Goal: Information Seeking & Learning: Learn about a topic

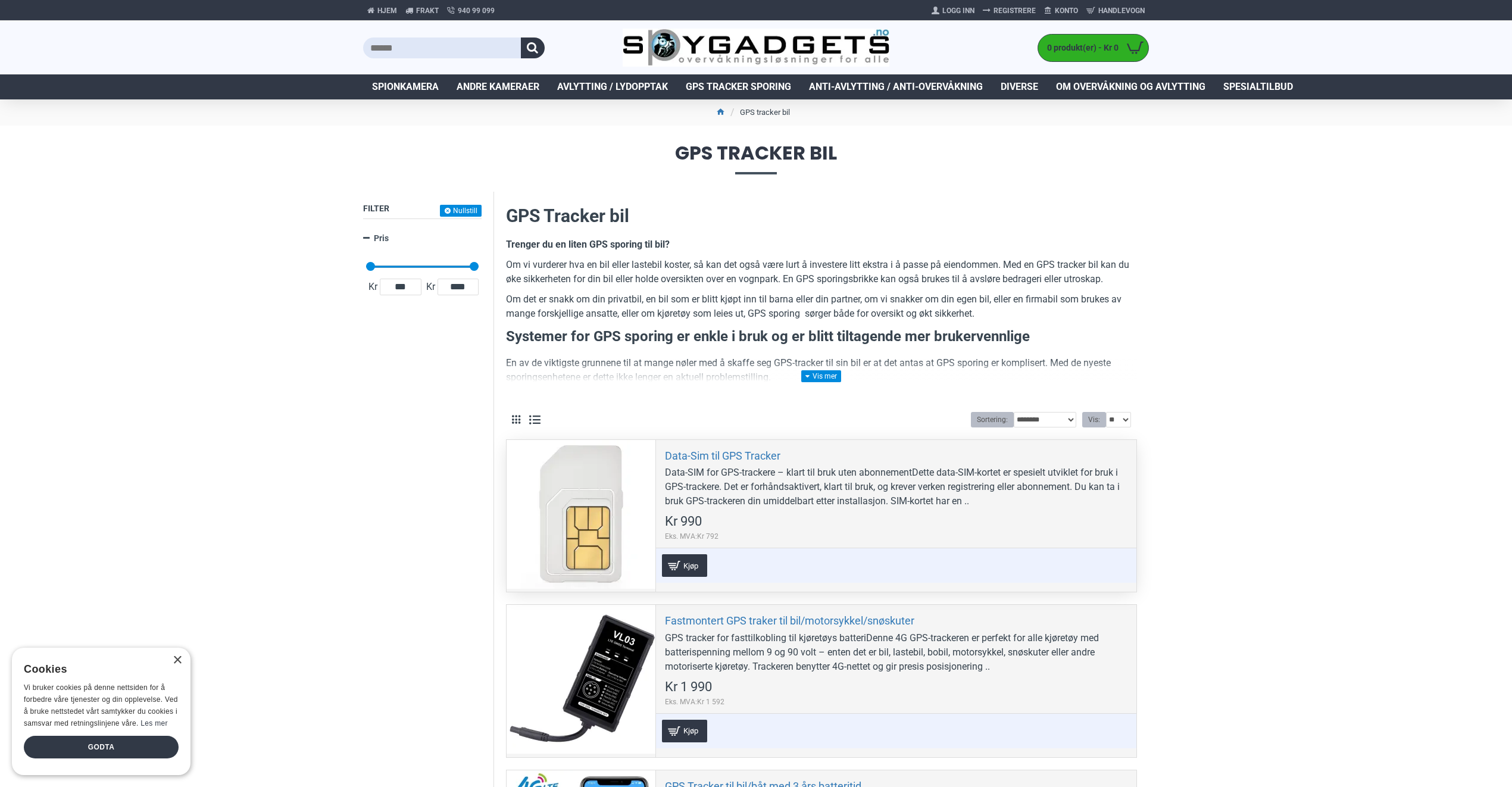
click at [1039, 498] on div "Data-SIM for GPS-trackere – klart til bruk uten abonnementDette data-SIM-kortet…" at bounding box center [896, 487] width 462 height 43
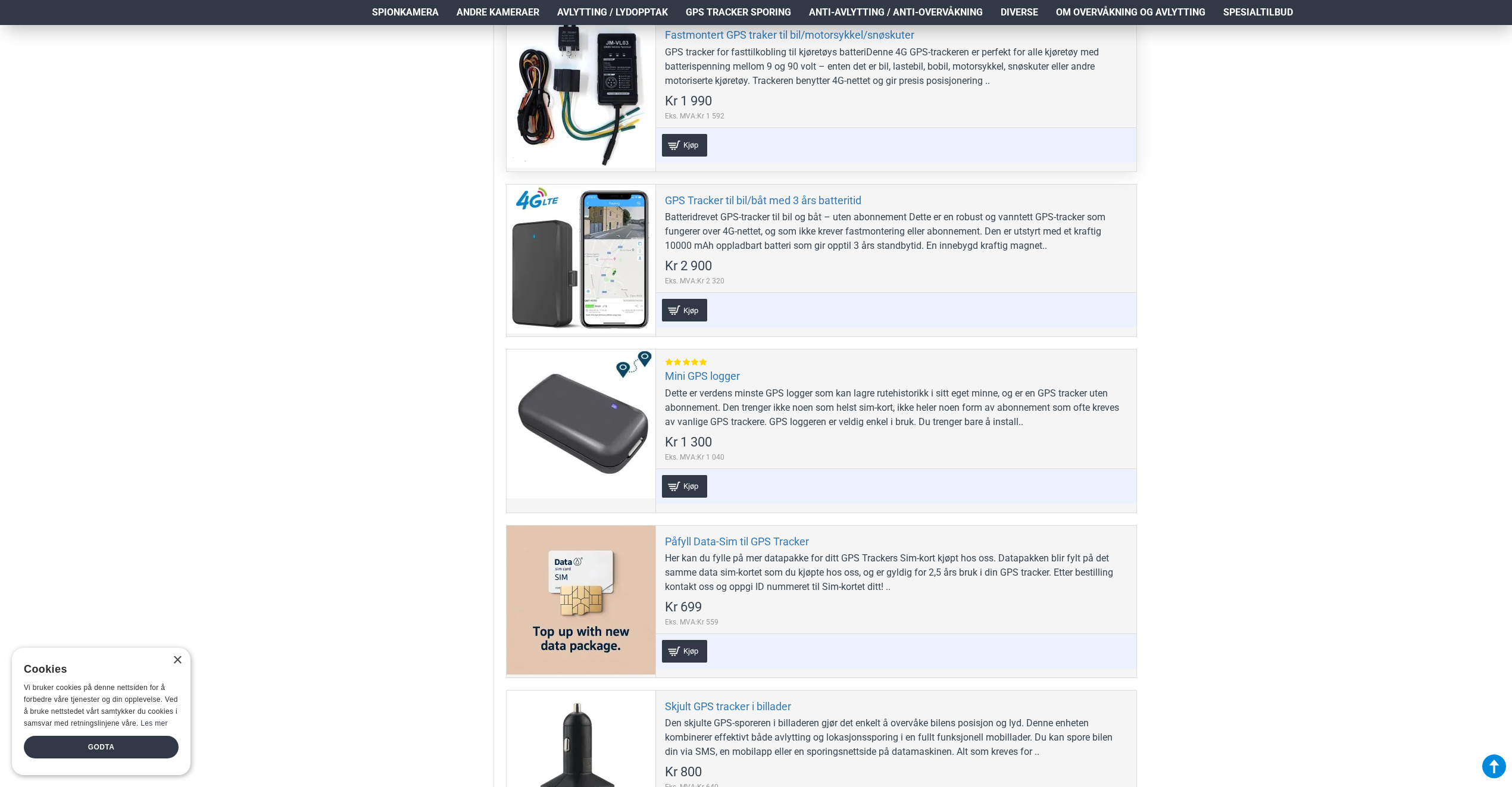
scroll to position [595, 0]
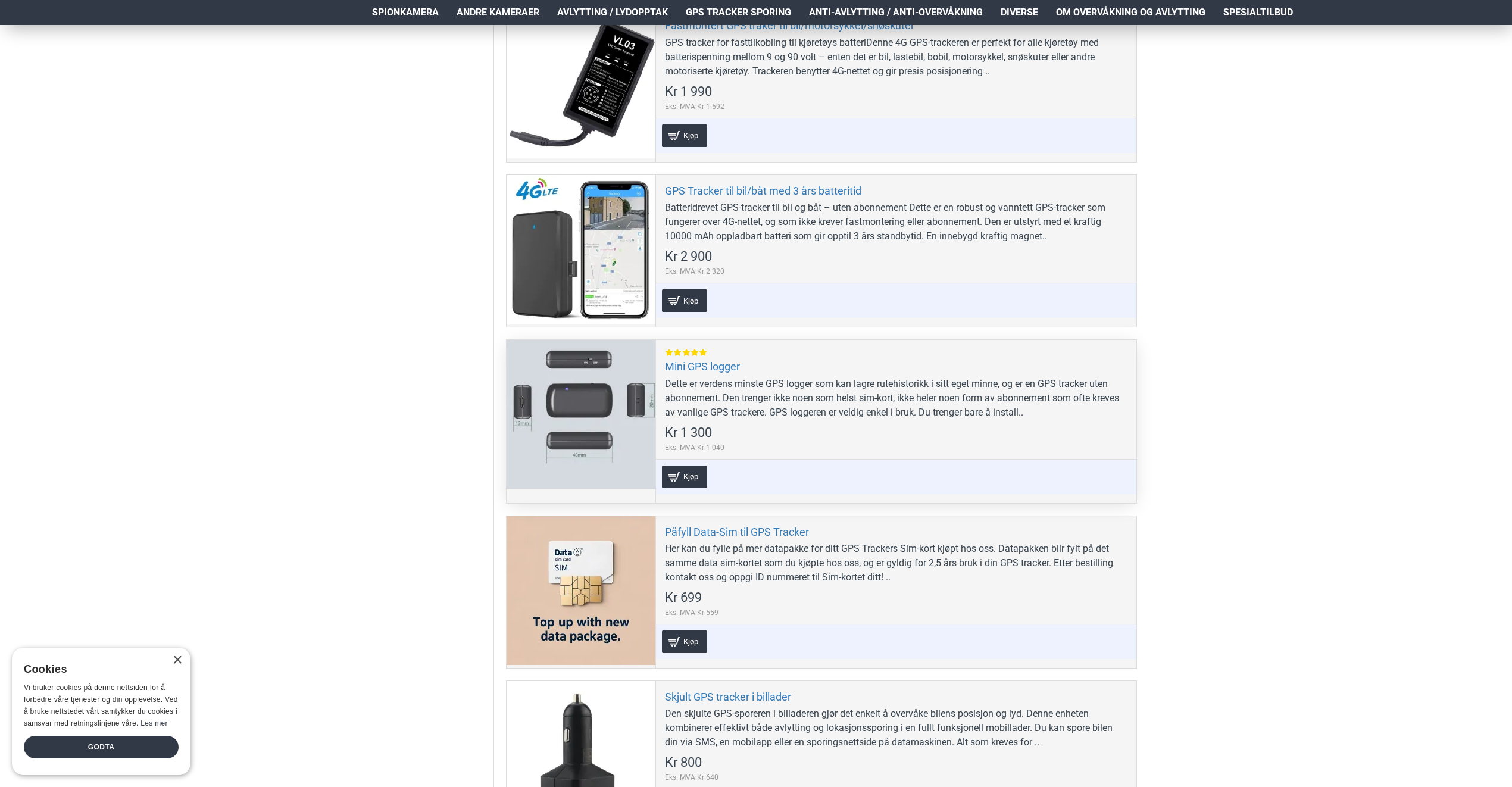
click at [989, 405] on div "Dette er verdens minste GPS logger som kan lagre rutehistorikk i sitt eget minn…" at bounding box center [896, 398] width 462 height 43
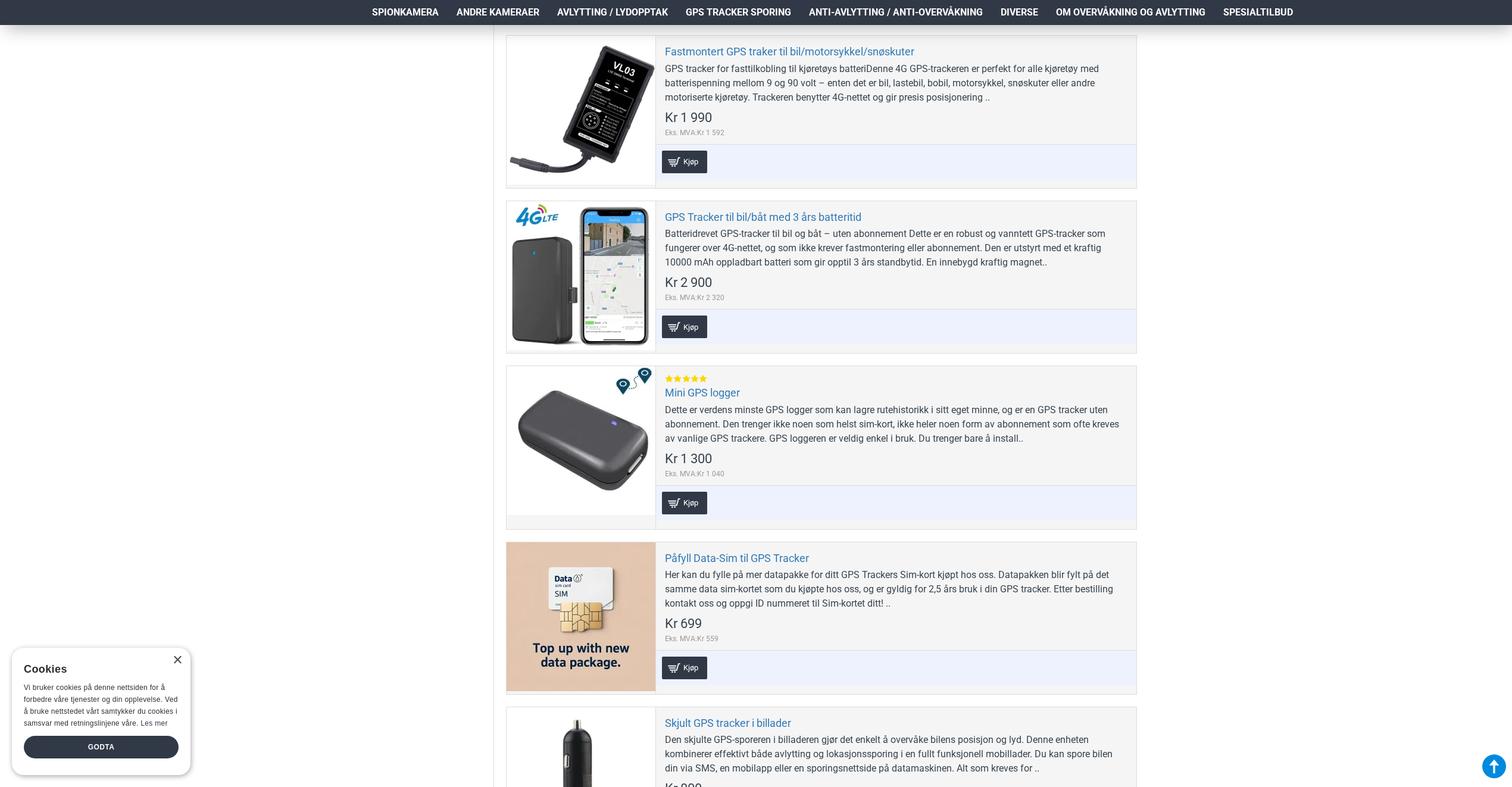
scroll to position [569, 0]
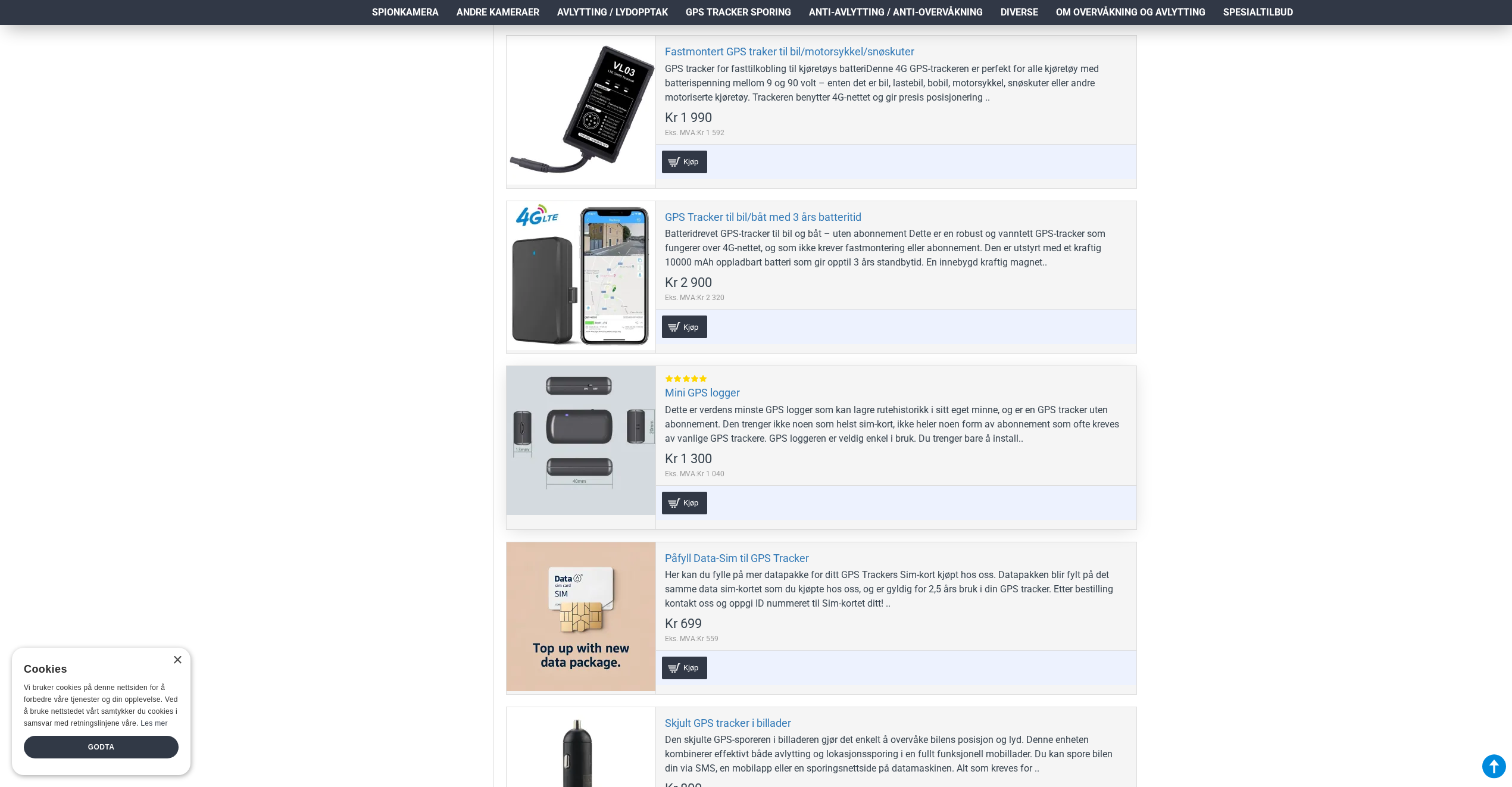
click at [852, 421] on div "Dette er verdens minste GPS logger som kan lagre rutehistorikk i sitt eget minn…" at bounding box center [896, 424] width 462 height 43
click at [708, 394] on link "Mini GPS logger" at bounding box center [702, 392] width 75 height 14
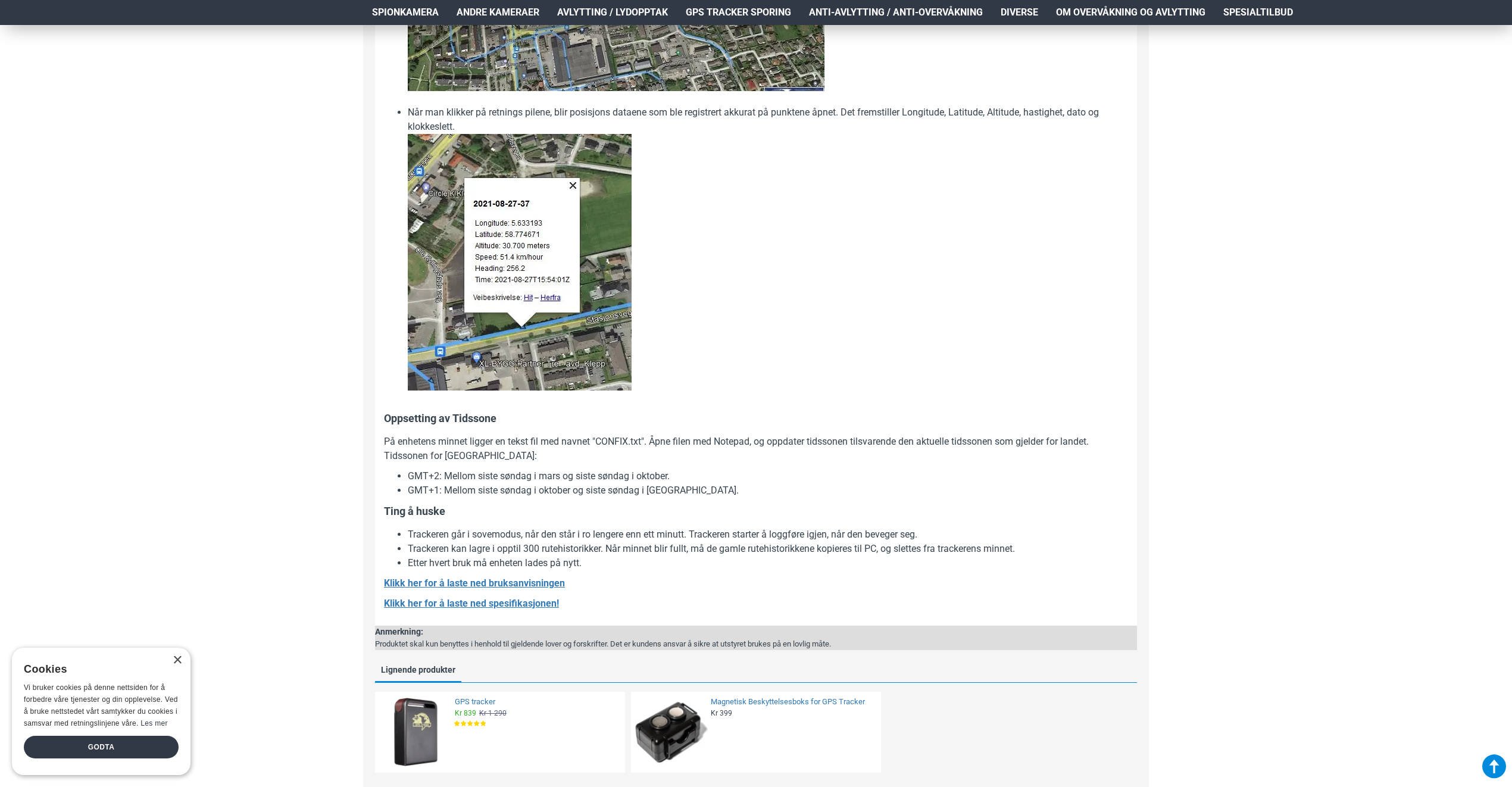
scroll to position [1785, 0]
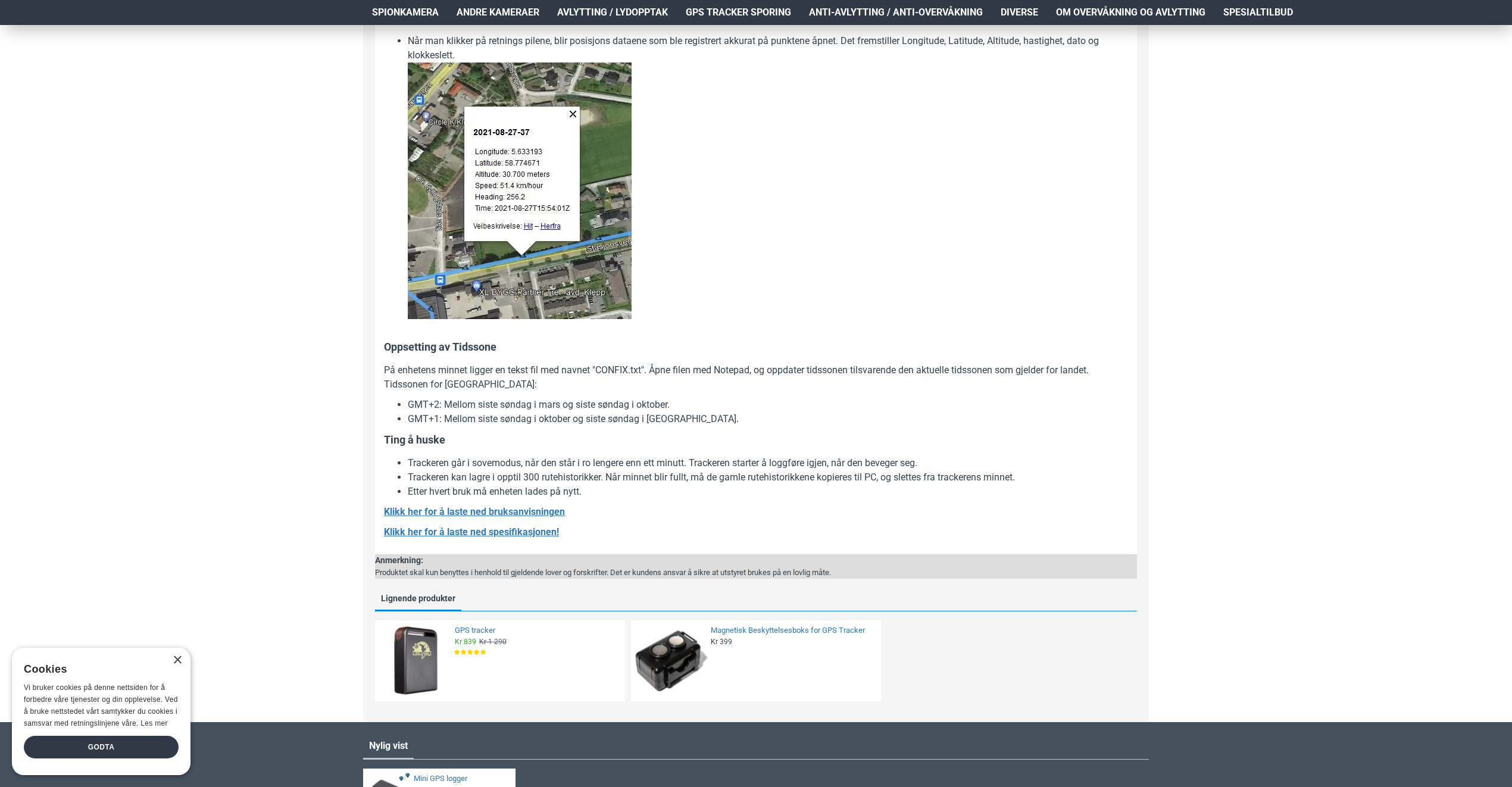
click at [471, 652] on div "GPS tracker Kr 839 Kr 1 290 Eks. MVA:Kr 671 Kjøp [PERSON_NAME] til ønskeliste S…" at bounding box center [536, 661] width 169 height 72
click at [470, 630] on link "GPS tracker" at bounding box center [536, 630] width 163 height 10
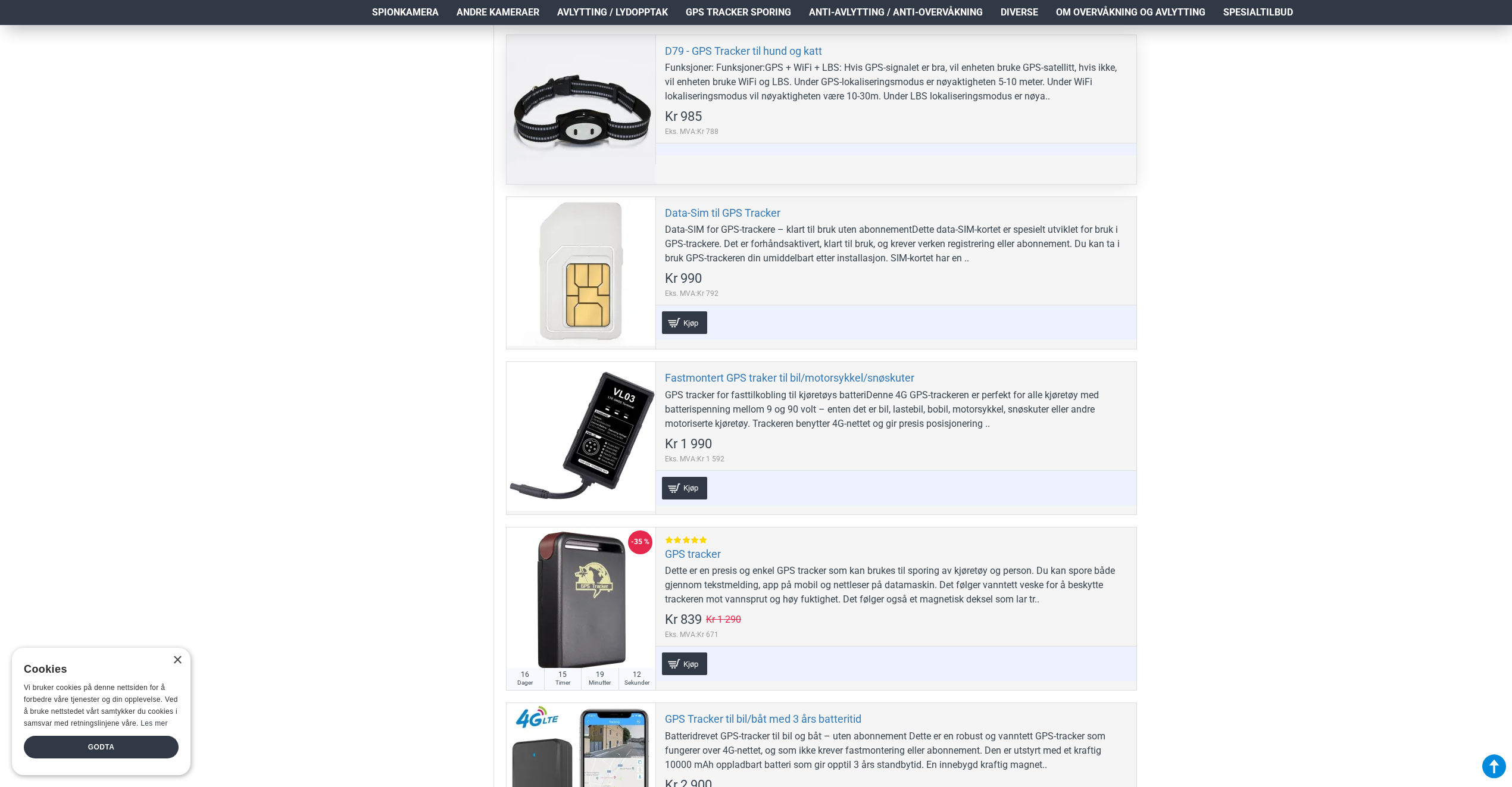
scroll to position [416, 0]
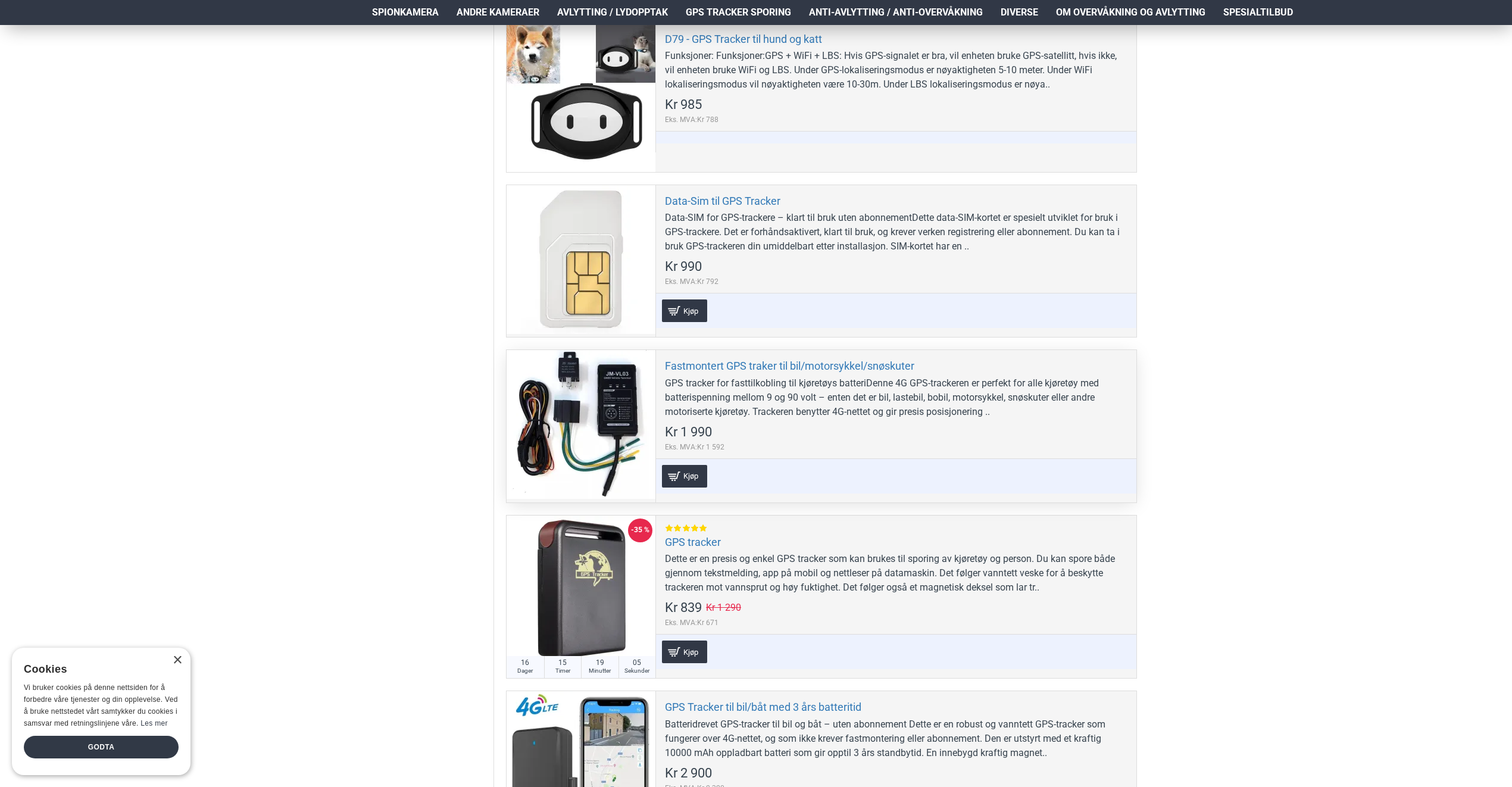
click at [850, 403] on div "GPS tracker for fasttilkobling til kjøretøys batteriDenne 4G GPS-trackeren er p…" at bounding box center [896, 397] width 462 height 43
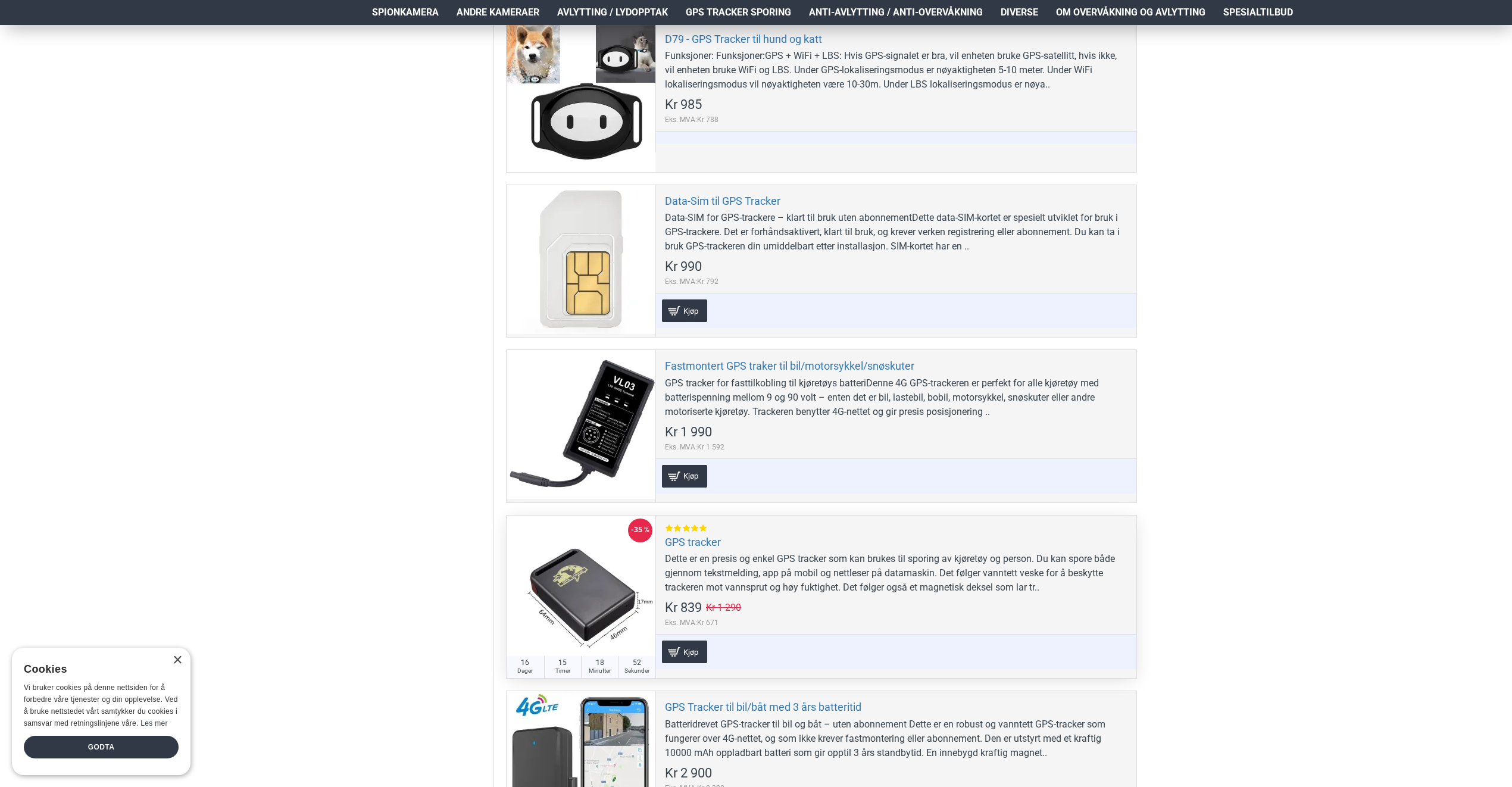
click at [823, 562] on div "Dette er en presis og enkel GPS tracker som kan brukes til sporing av kjøretøy …" at bounding box center [896, 573] width 462 height 43
click at [700, 541] on link "GPS tracker" at bounding box center [693, 542] width 56 height 14
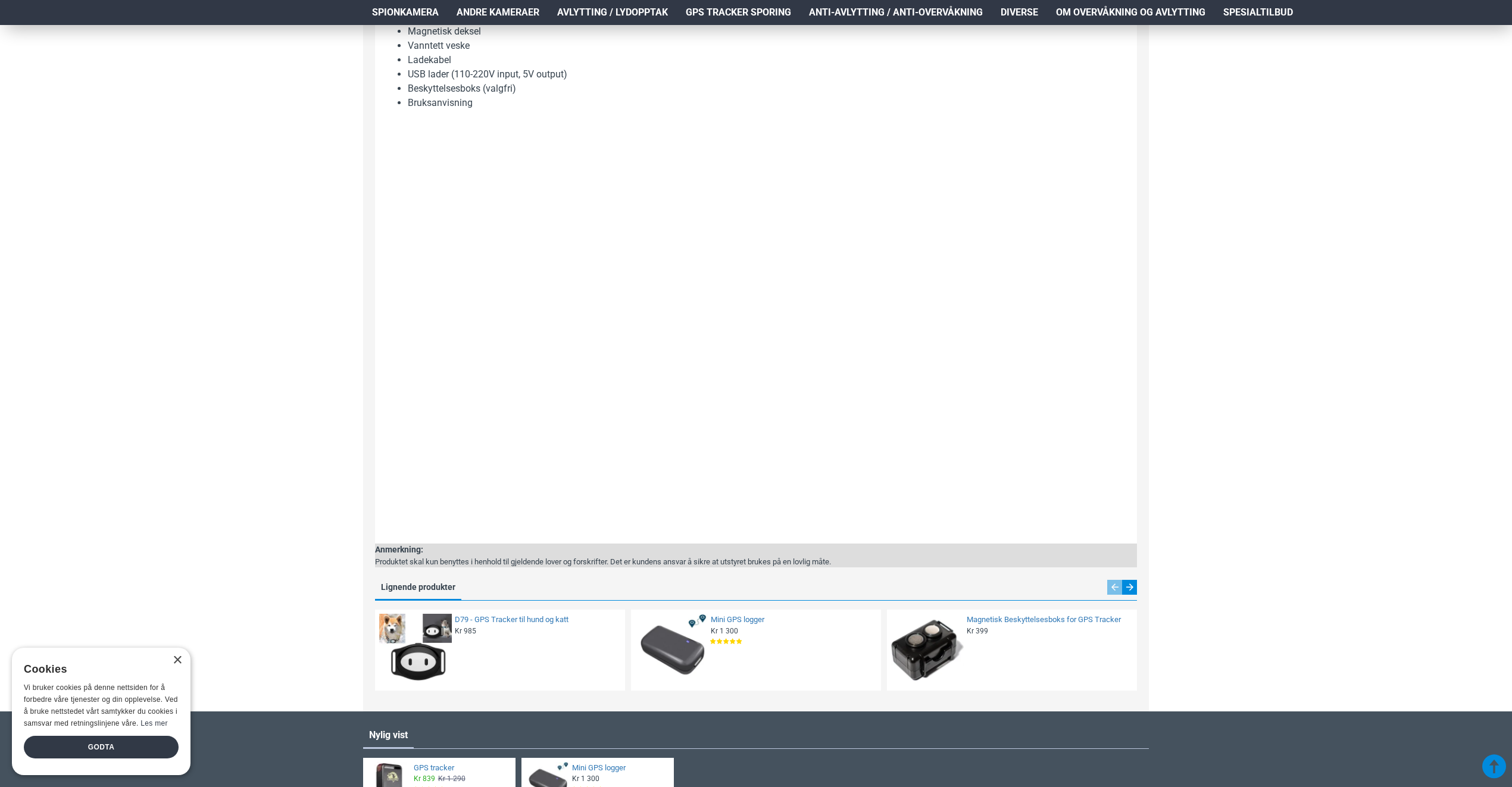
scroll to position [1428, 0]
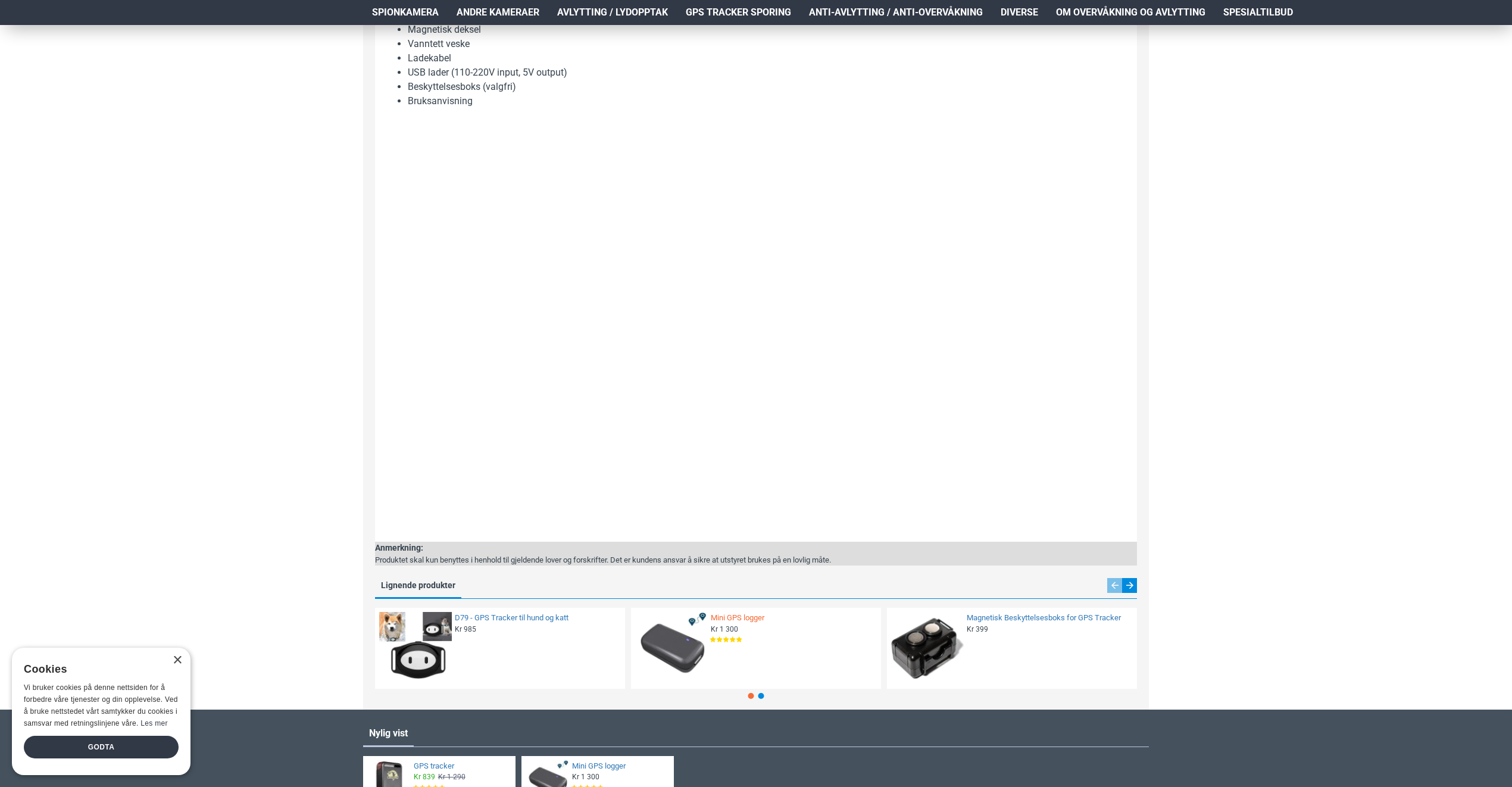
click at [743, 617] on link "Mini GPS logger" at bounding box center [792, 617] width 163 height 10
